Goal: Register for event/course

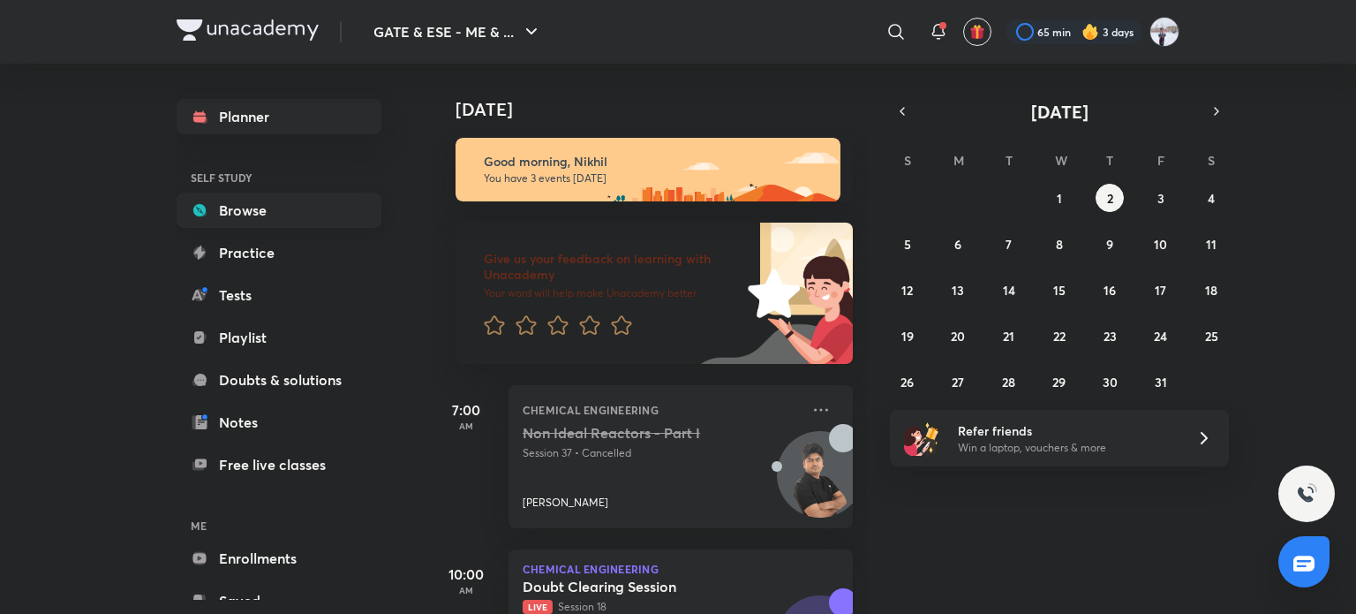
click at [240, 203] on link "Browse" at bounding box center [279, 209] width 205 height 35
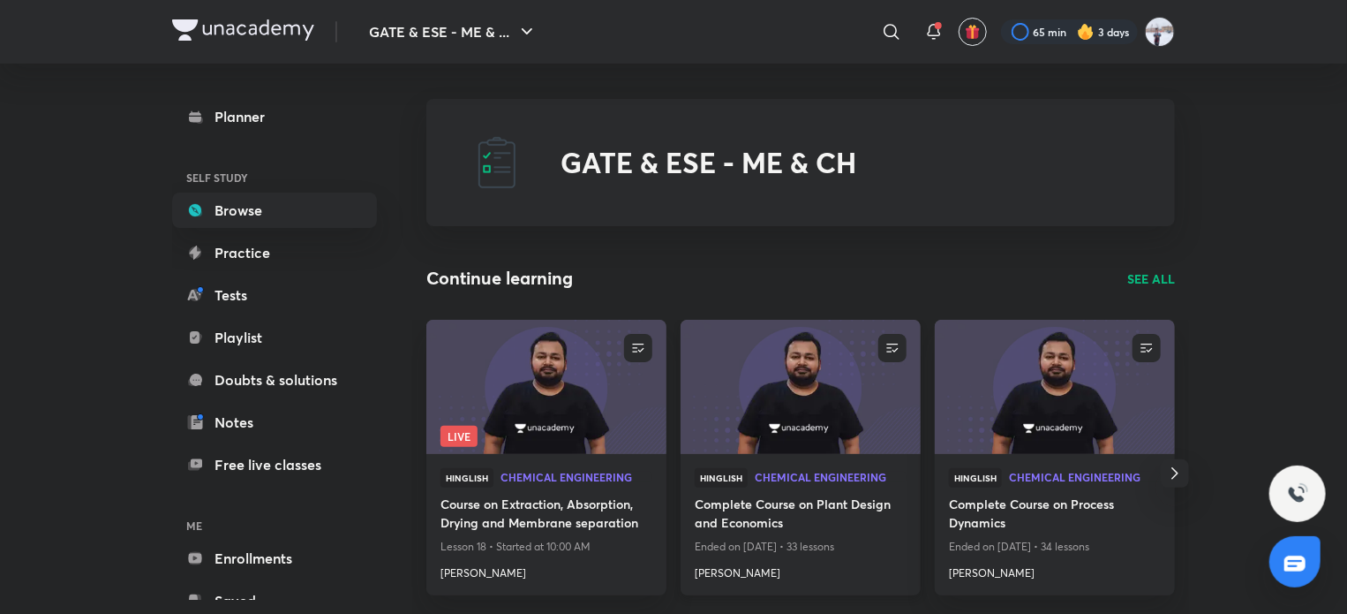
click at [782, 414] on img at bounding box center [800, 386] width 245 height 137
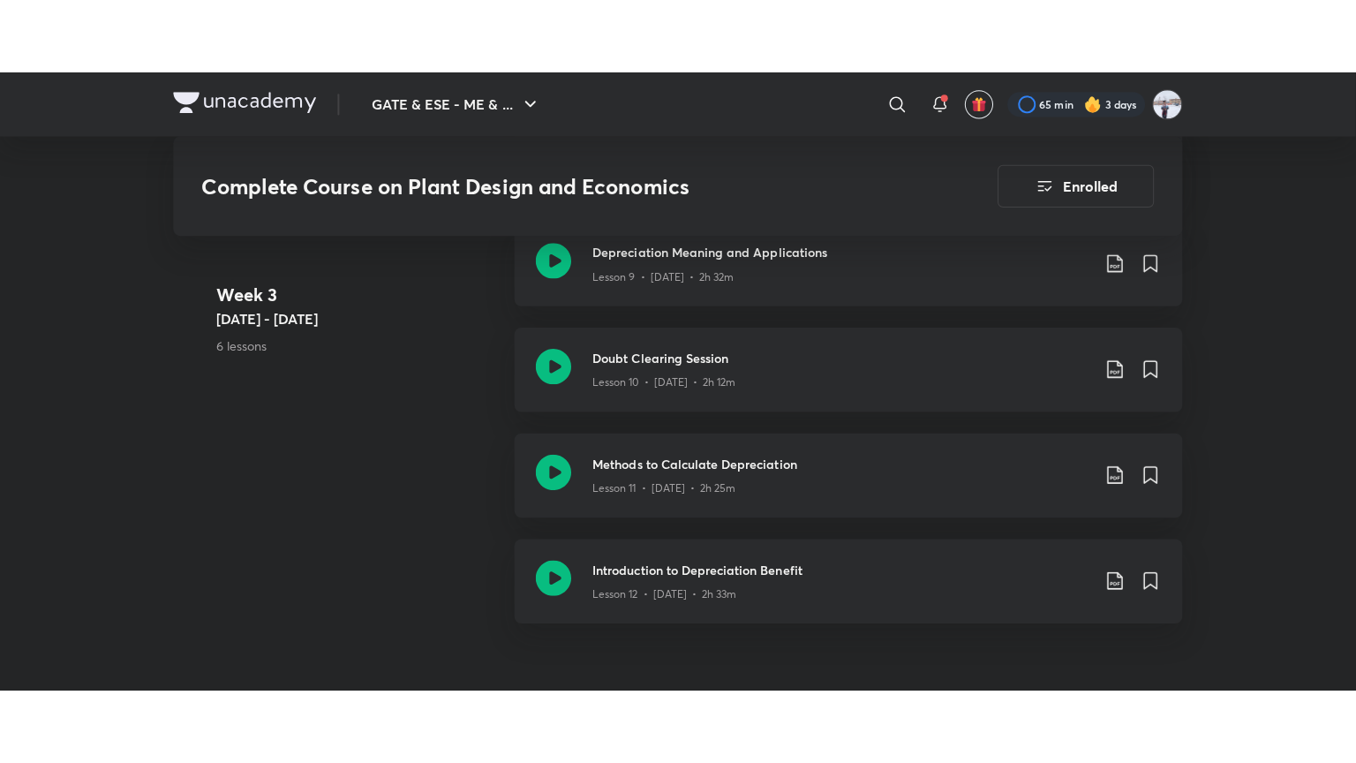
scroll to position [2118, 0]
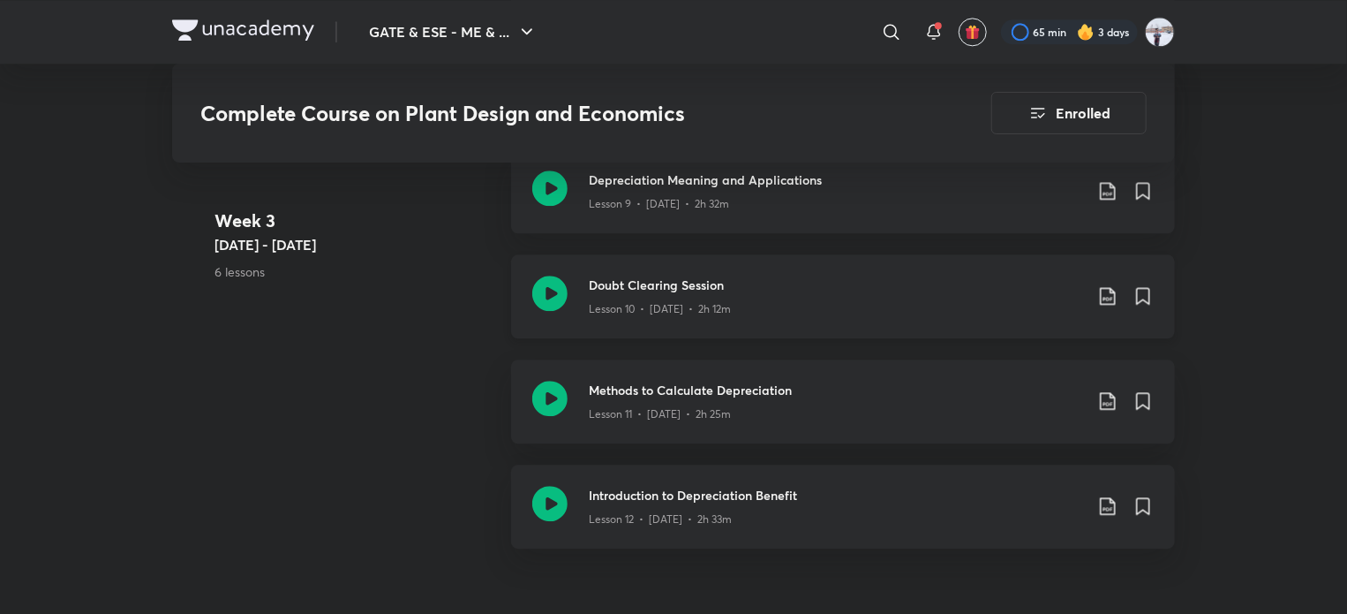
click at [661, 296] on div "Lesson 10 • [DATE] • 2h 12m" at bounding box center [836, 305] width 494 height 23
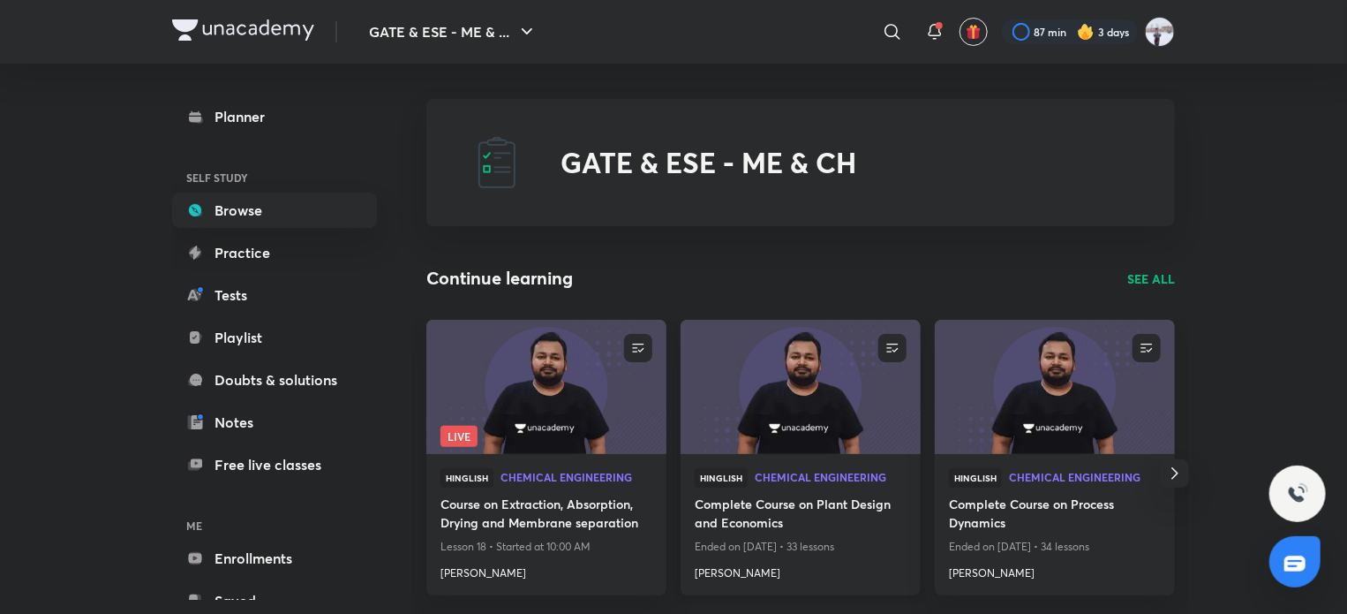
click at [816, 407] on img at bounding box center [800, 386] width 245 height 137
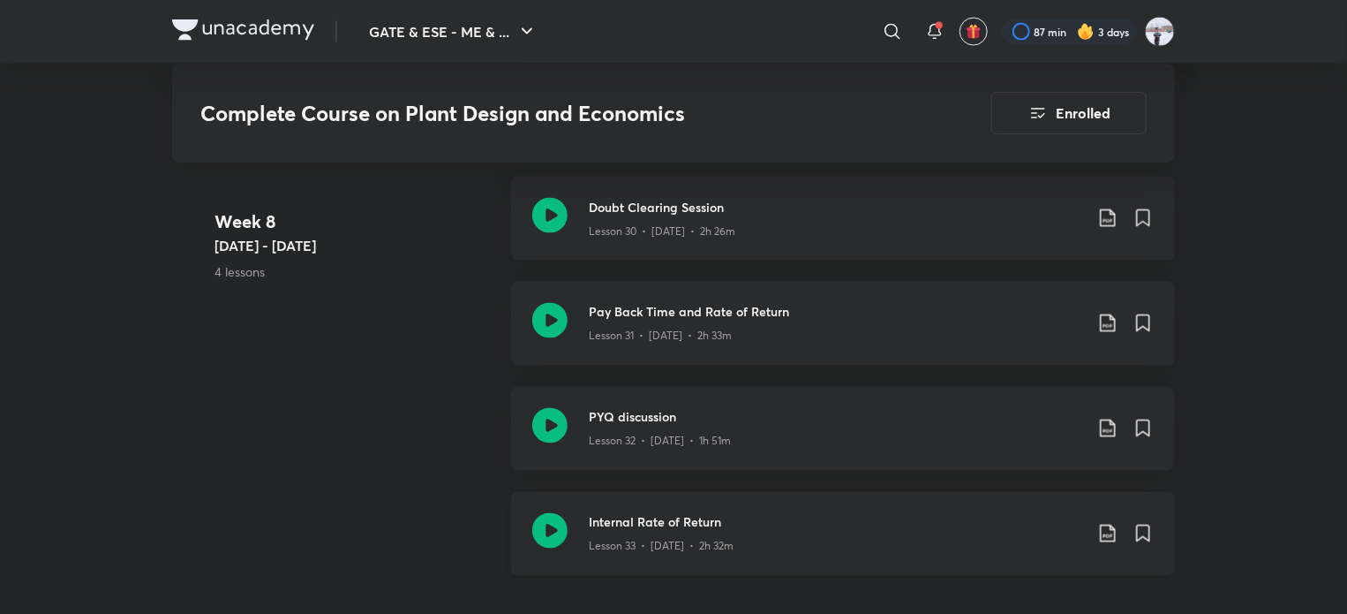
scroll to position [4944, 0]
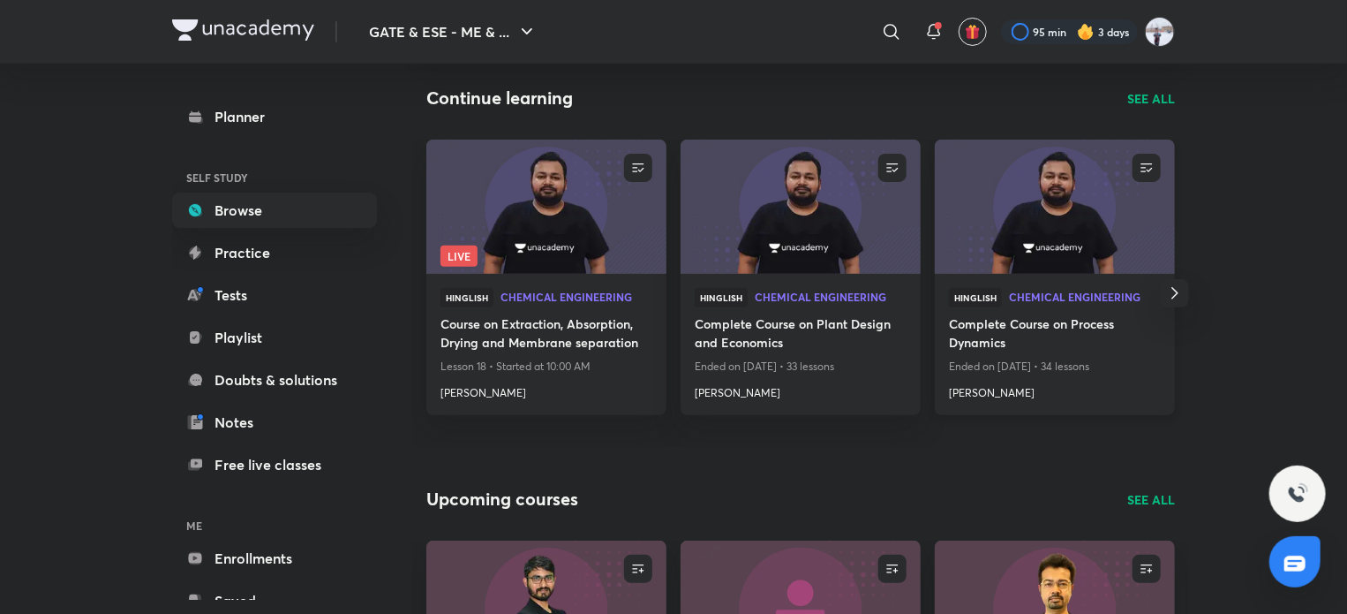
scroll to position [177, 0]
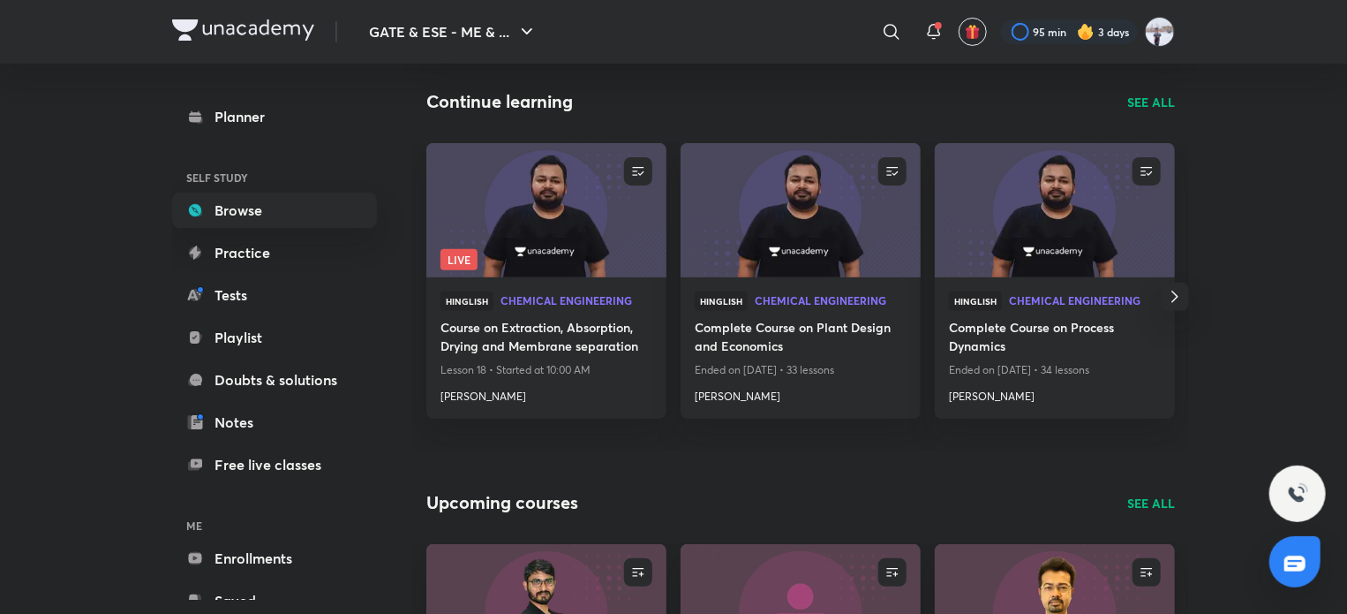
click at [1151, 105] on p "SEE ALL" at bounding box center [1151, 102] width 48 height 19
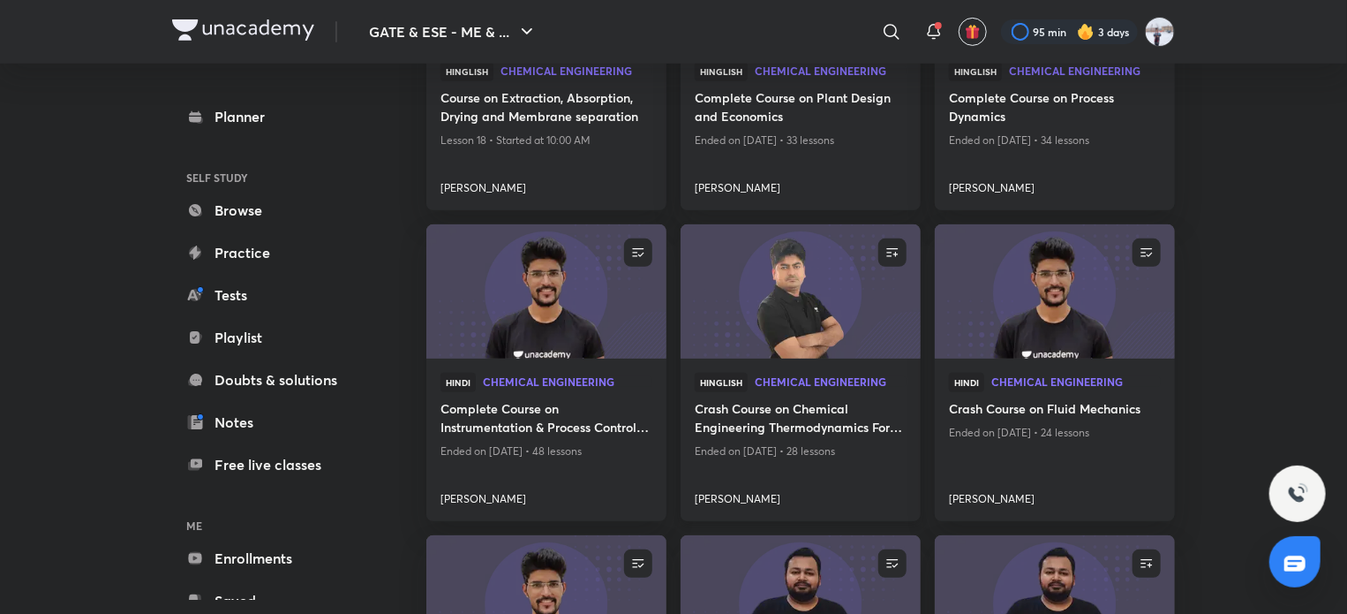
scroll to position [353, 0]
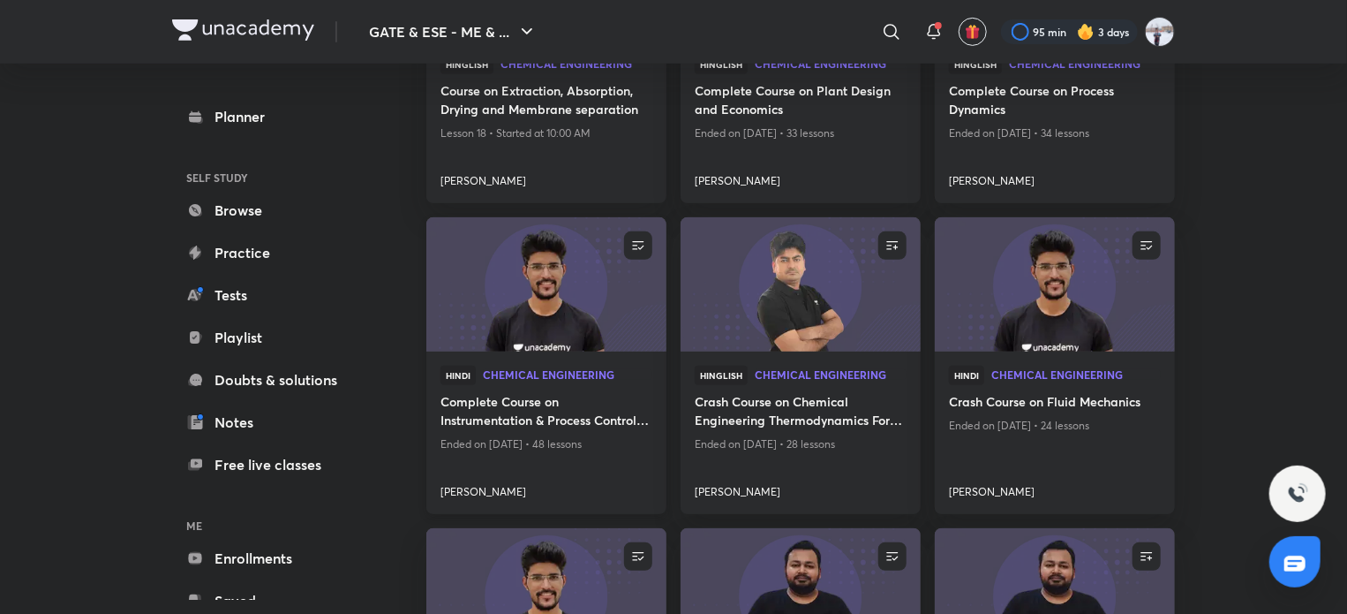
click at [484, 490] on h4 "Devendra Poonia" at bounding box center [547, 488] width 212 height 23
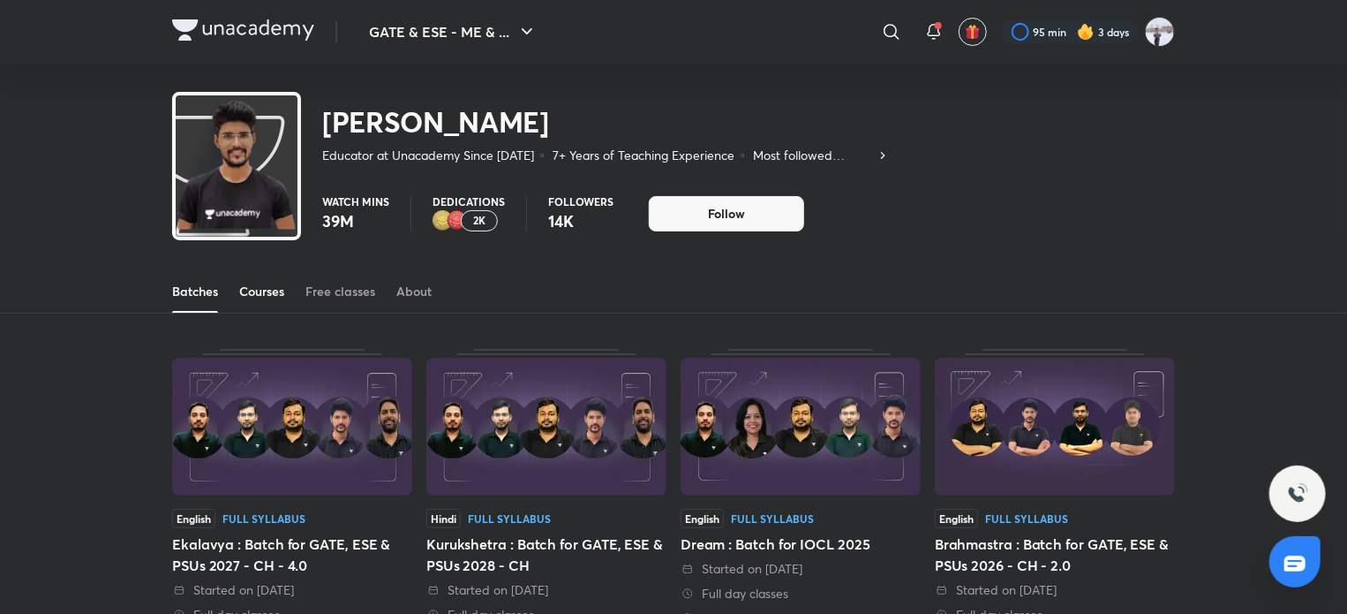
click at [261, 296] on div "Courses" at bounding box center [261, 291] width 45 height 18
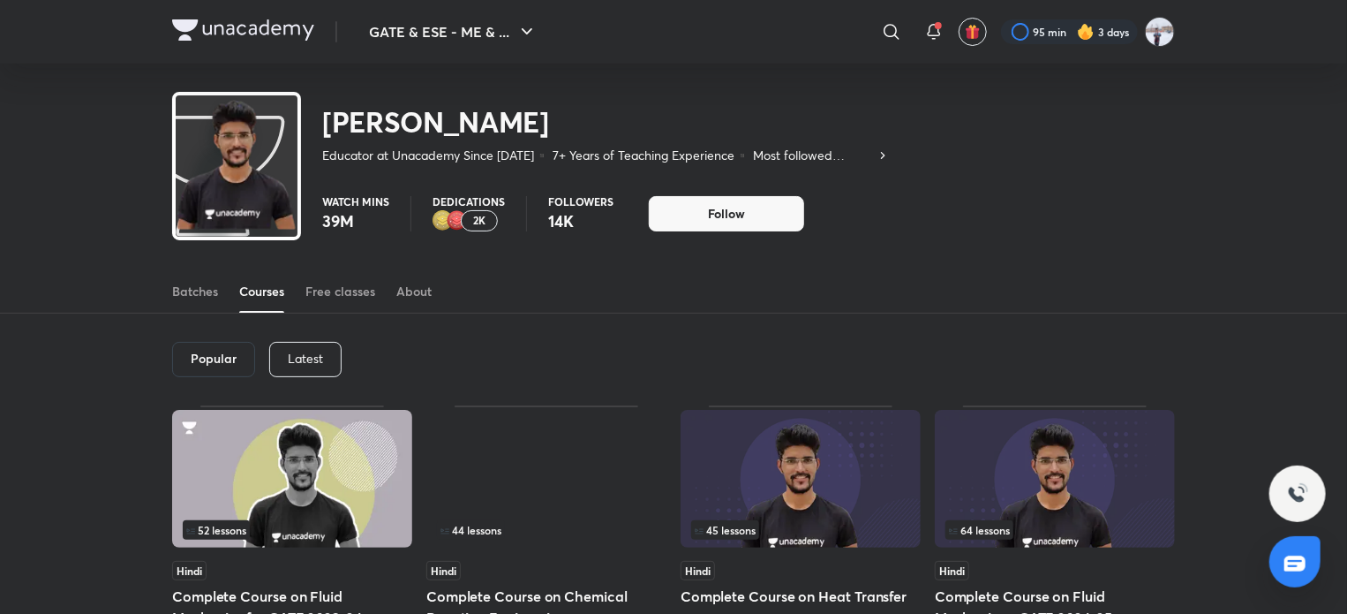
click at [290, 361] on p "Latest" at bounding box center [305, 358] width 35 height 14
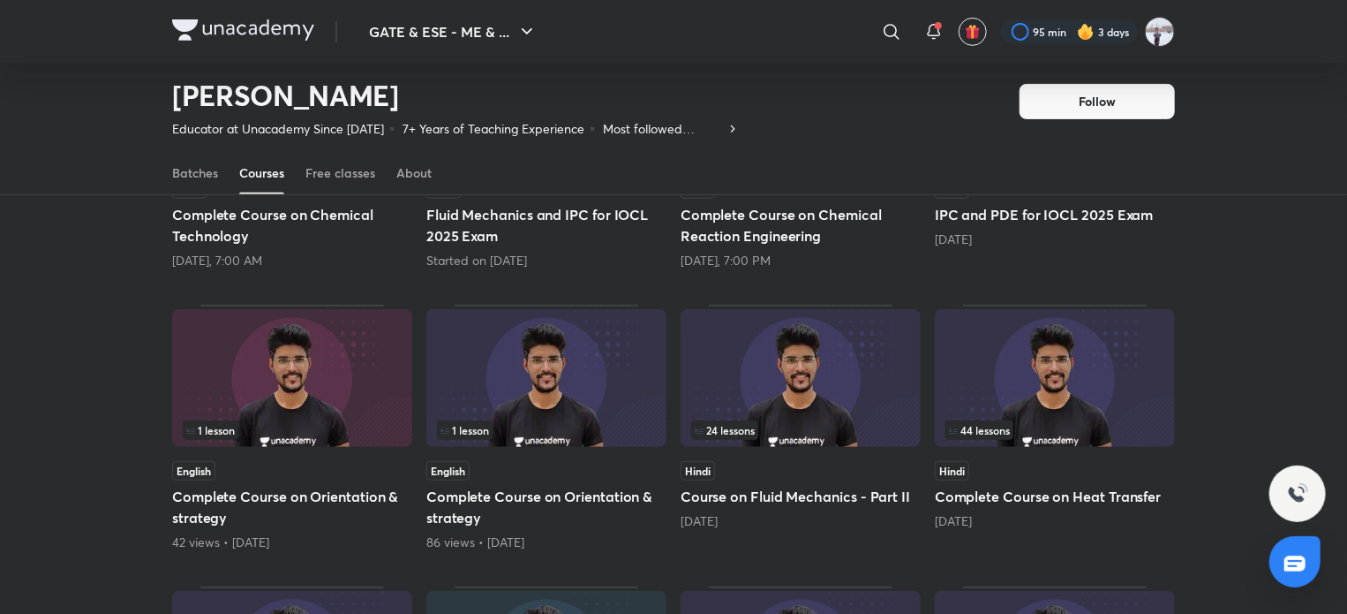
scroll to position [338, 0]
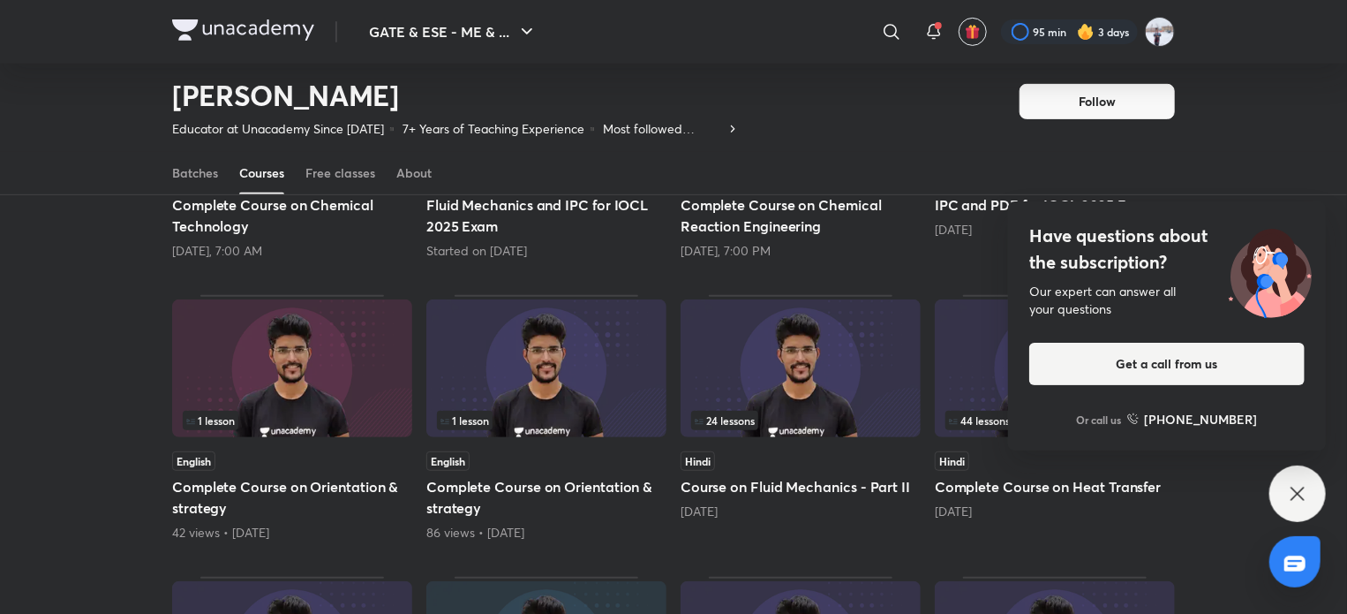
click at [1312, 483] on div "Have questions about the subscription? Our expert can answer all your questions…" at bounding box center [1297, 493] width 56 height 56
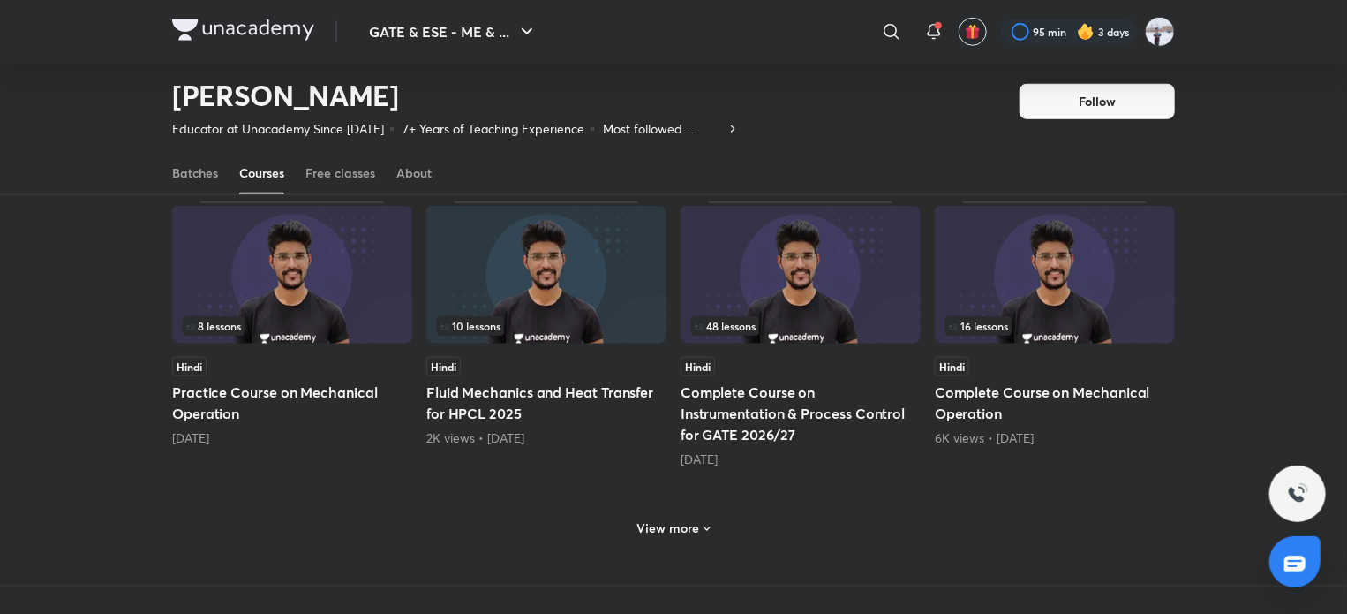
scroll to position [780, 0]
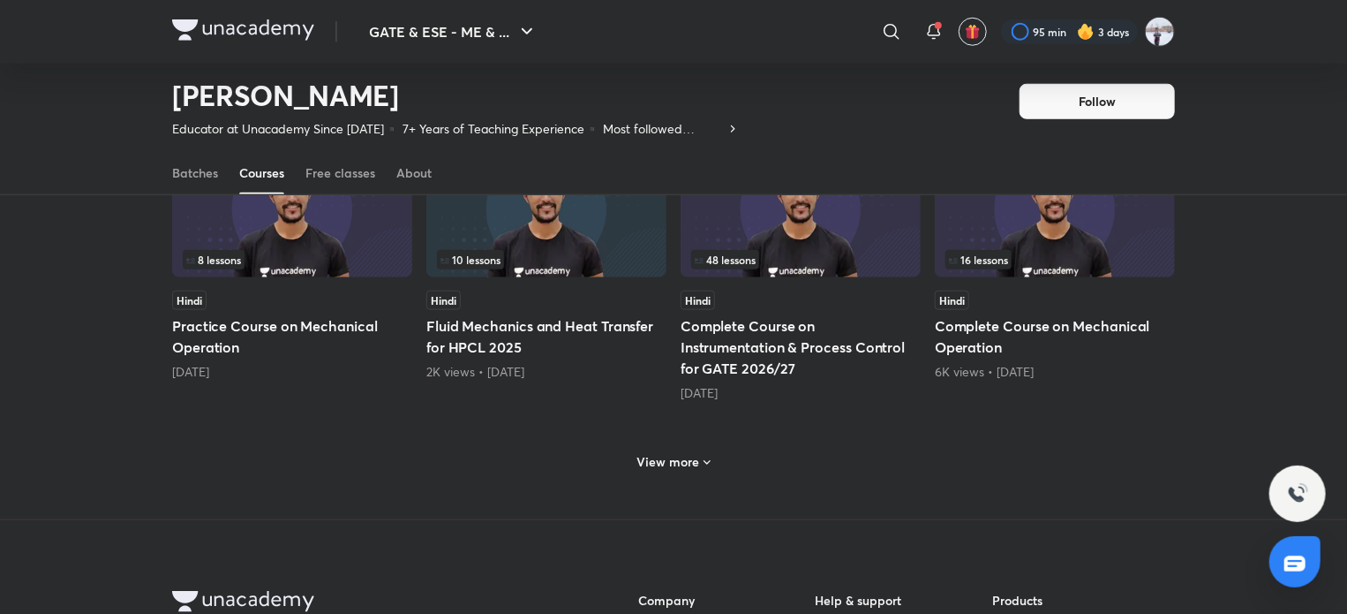
click at [671, 463] on h6 "View more" at bounding box center [668, 462] width 63 height 18
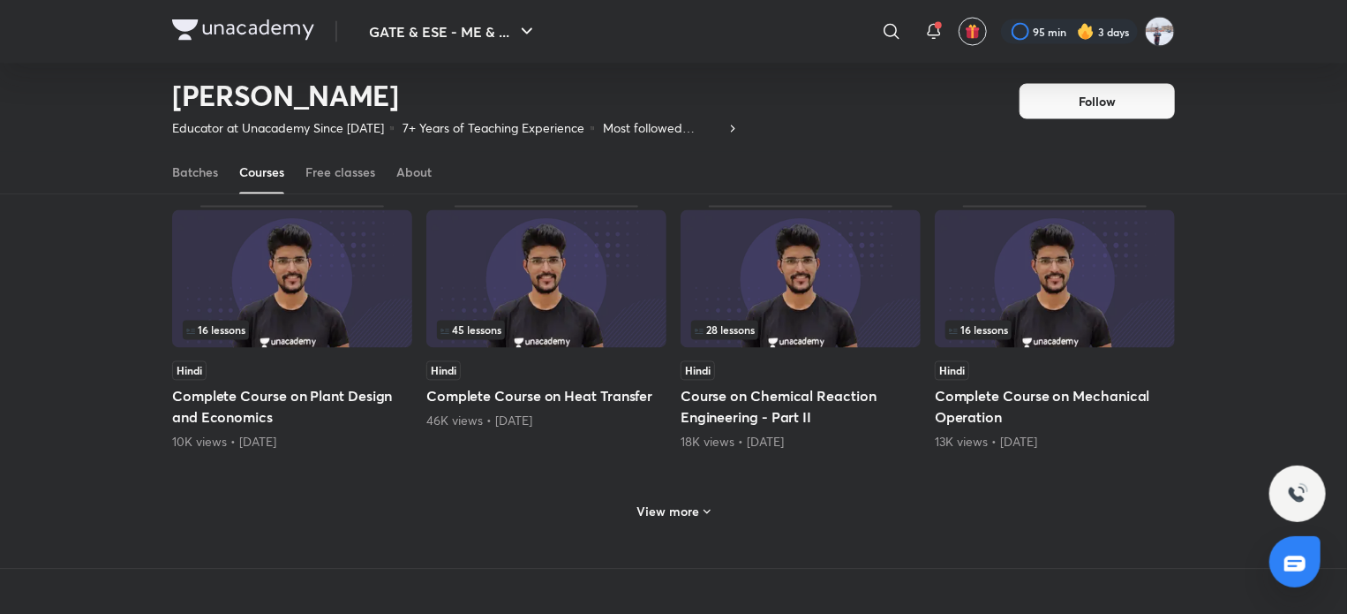
scroll to position [1574, 0]
click at [689, 515] on h6 "View more" at bounding box center [668, 511] width 63 height 18
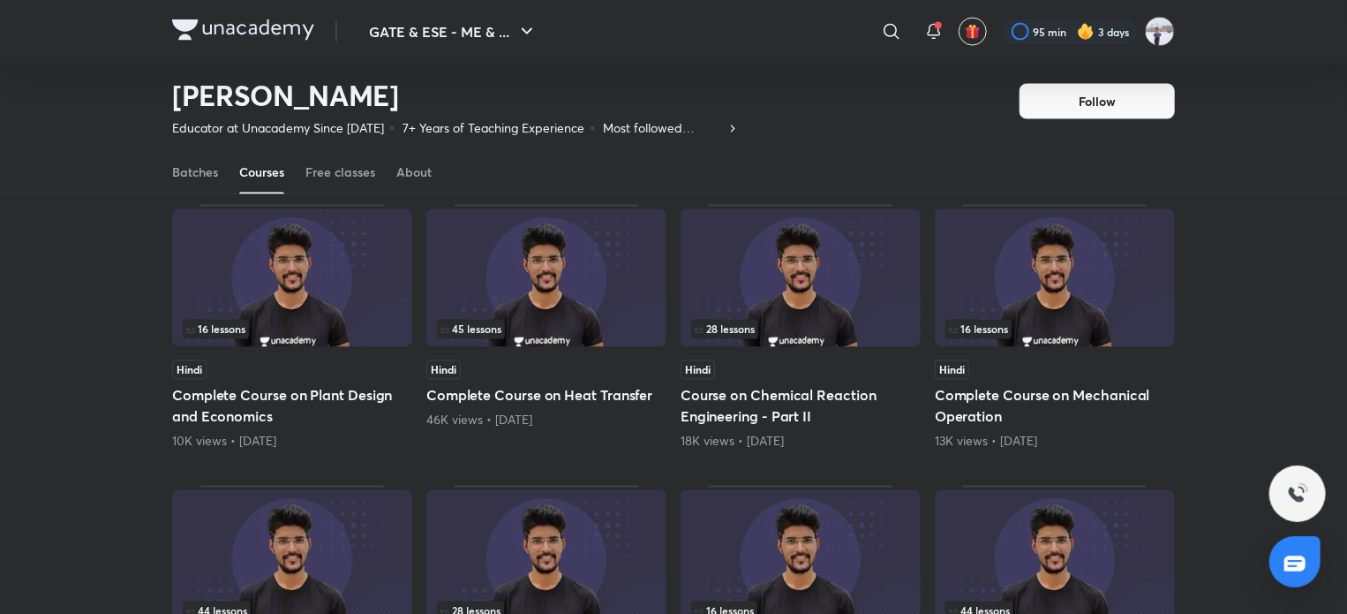
click at [321, 295] on img at bounding box center [292, 278] width 240 height 138
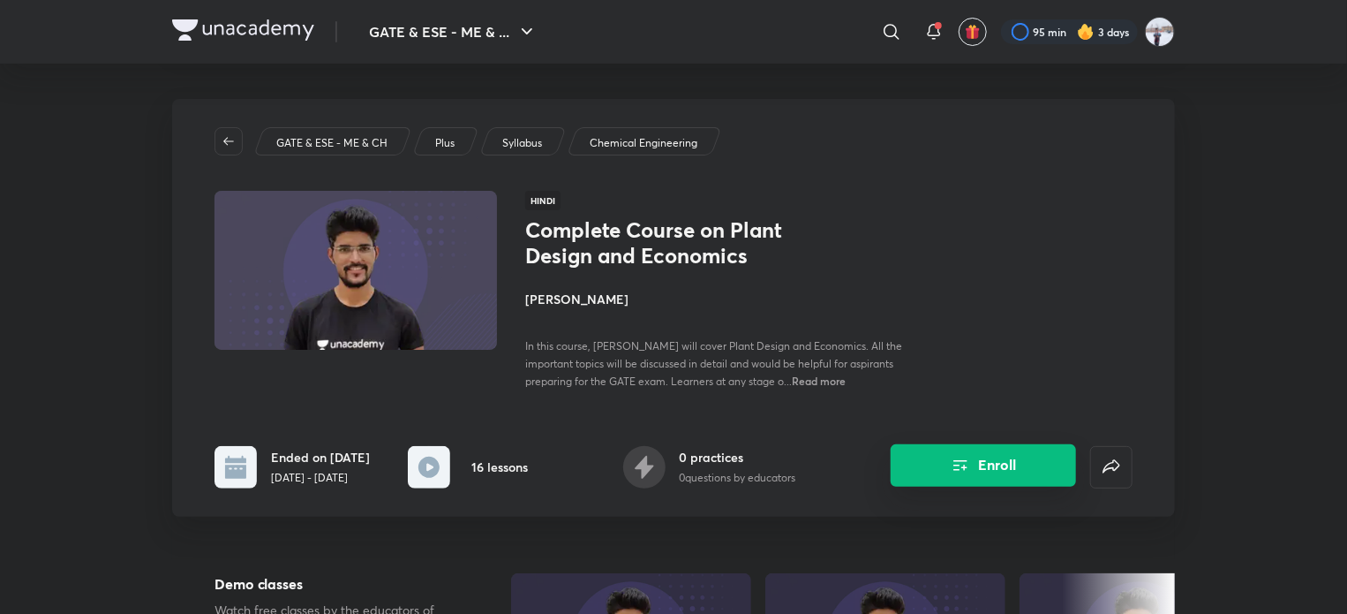
click at [905, 472] on button "Enroll" at bounding box center [983, 465] width 185 height 42
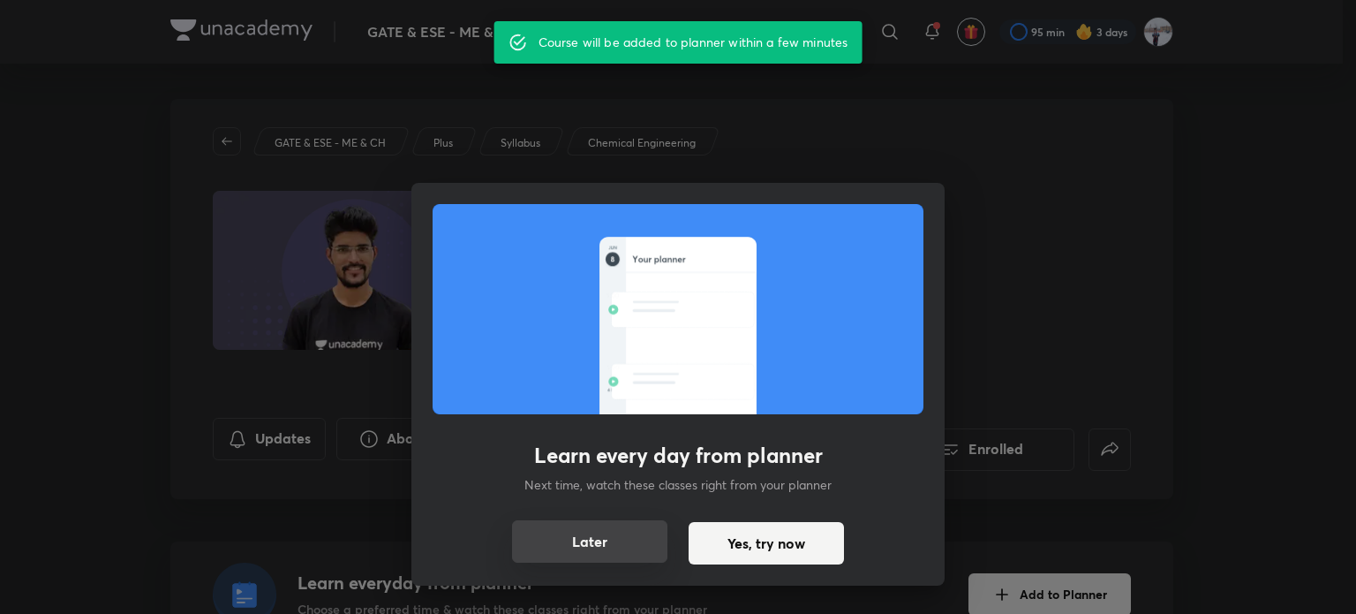
click at [622, 535] on button "Later" at bounding box center [589, 541] width 155 height 42
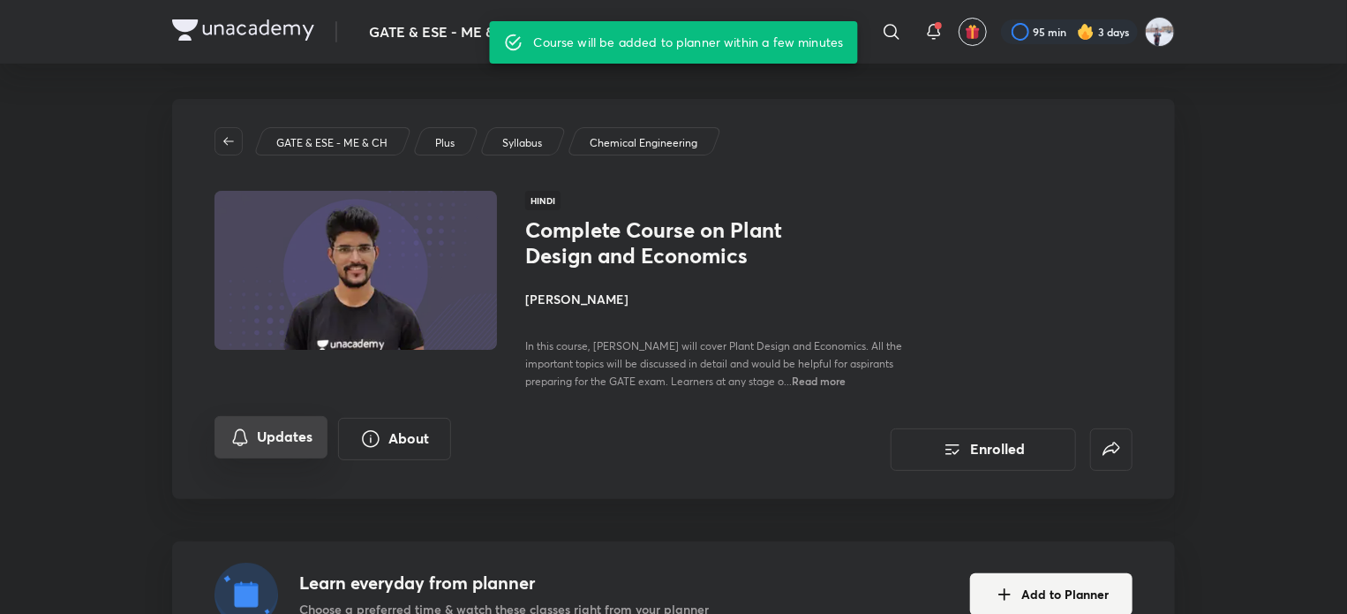
click at [317, 442] on button "Updates" at bounding box center [271, 437] width 113 height 42
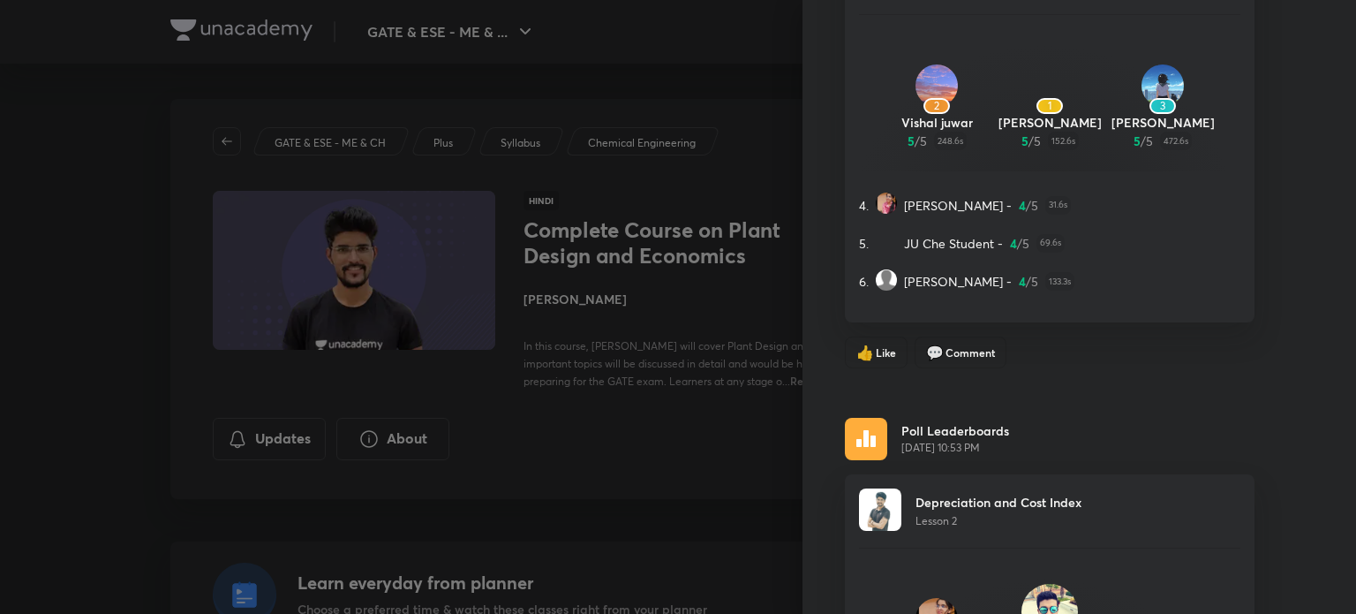
scroll to position [5729, 0]
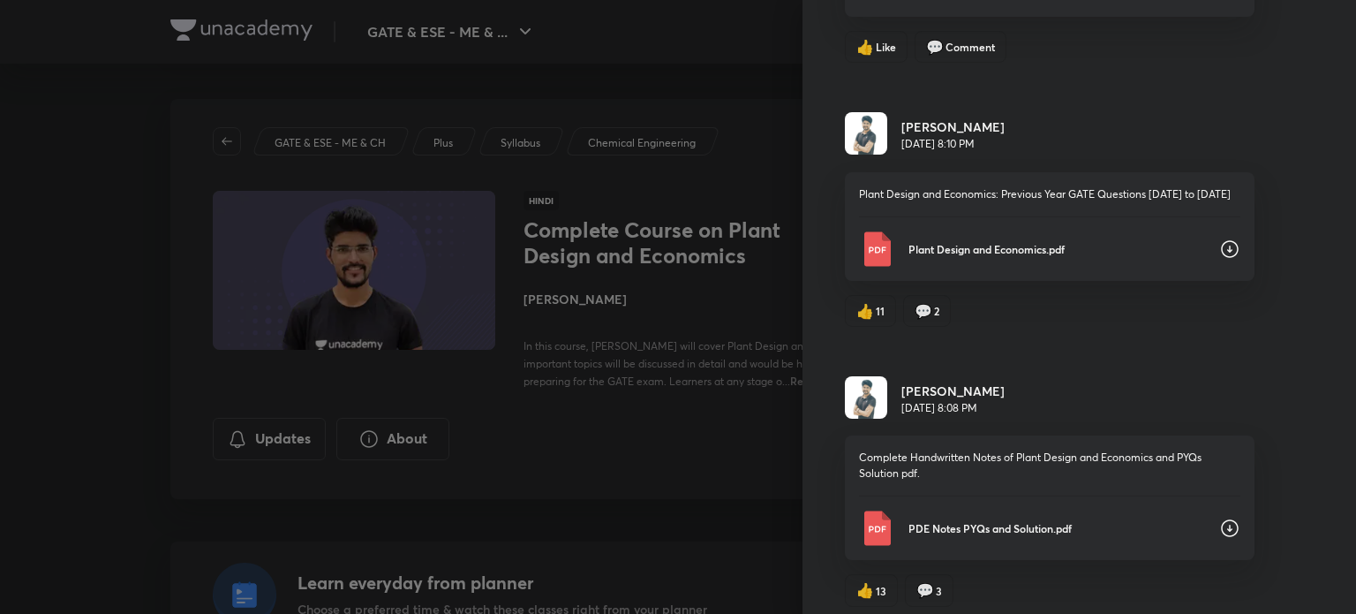
click at [1221, 520] on icon at bounding box center [1230, 529] width 18 height 18
click at [1024, 231] on div "Plant Design and Economics.pdf" at bounding box center [1049, 248] width 381 height 35
